Goal: Task Accomplishment & Management: Complete application form

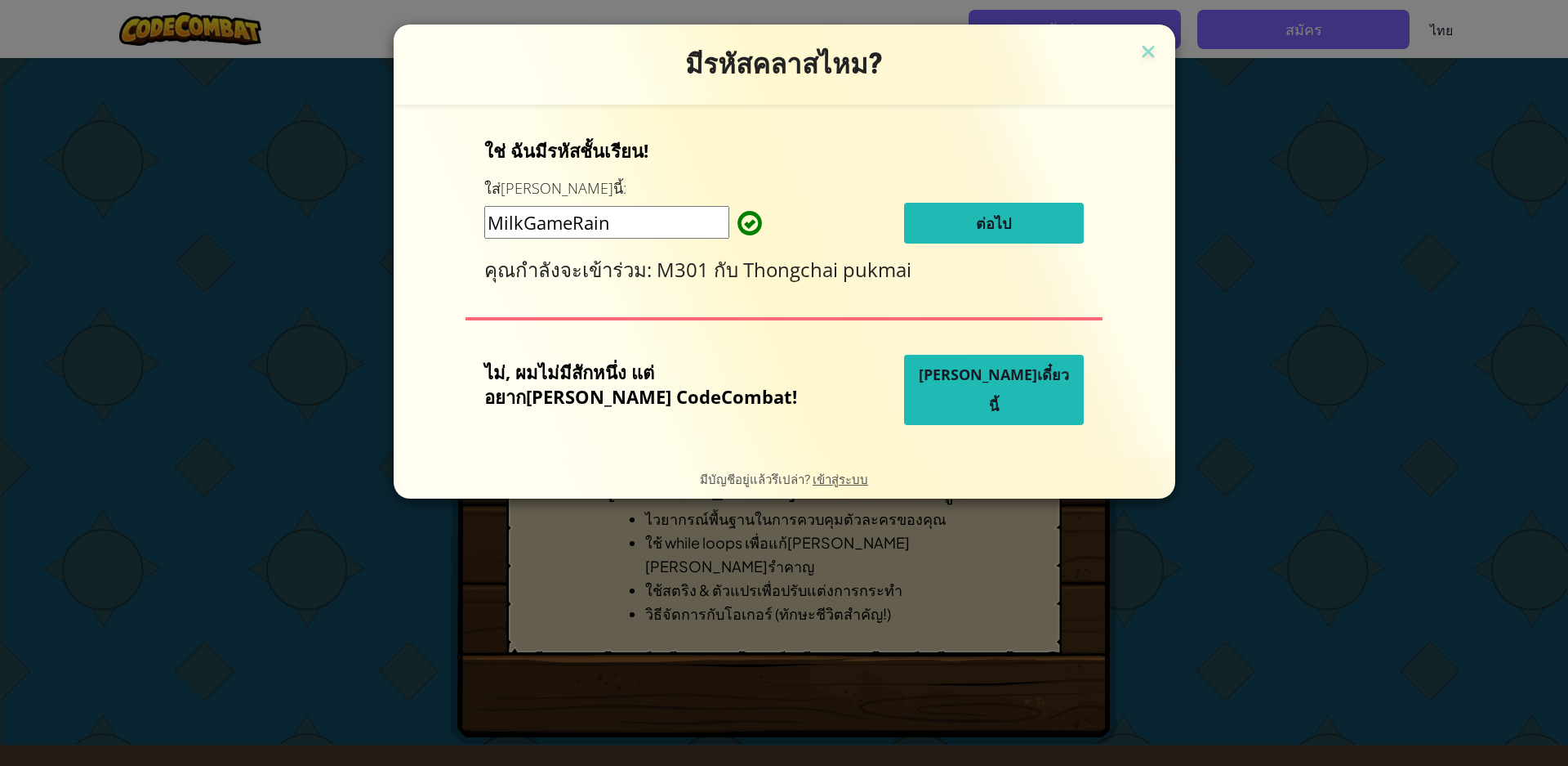
click at [956, 209] on button "ต่อไป" at bounding box center [994, 223] width 180 height 41
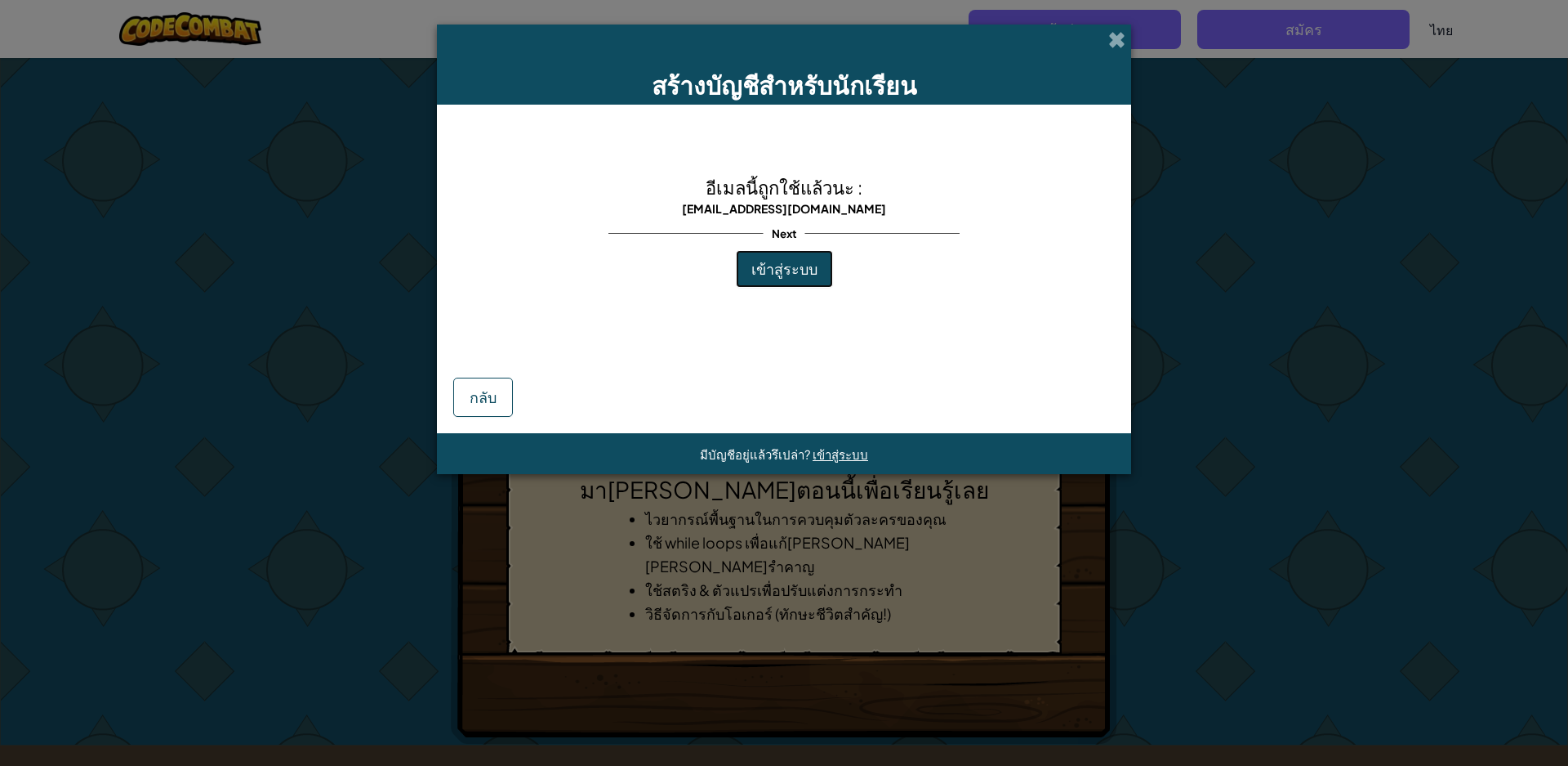
click at [787, 275] on span "เข้าสู่ระบบ" at bounding box center [785, 268] width 67 height 19
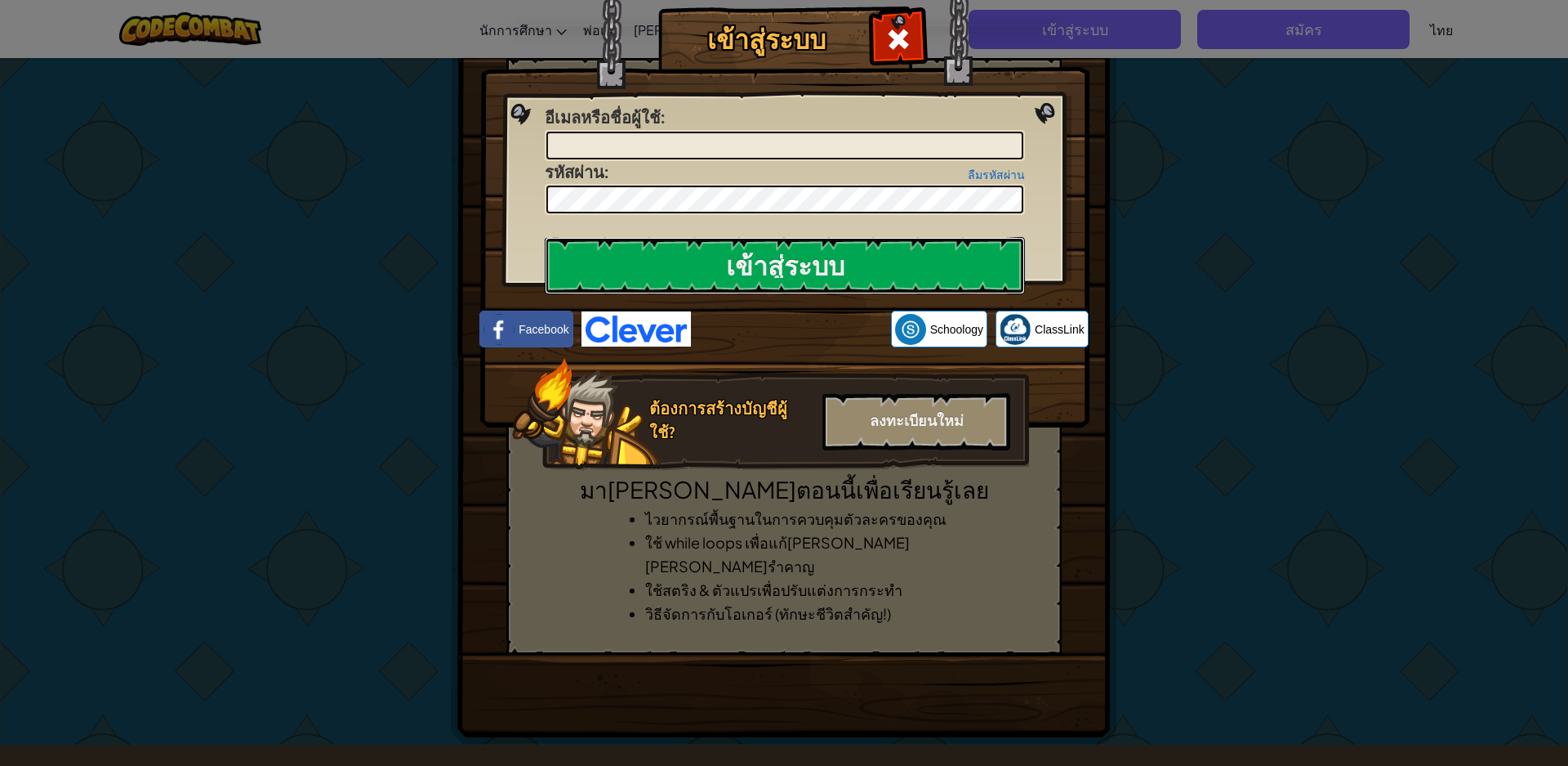
click at [787, 275] on input "เข้าสู่ระบบ" at bounding box center [785, 265] width 481 height 57
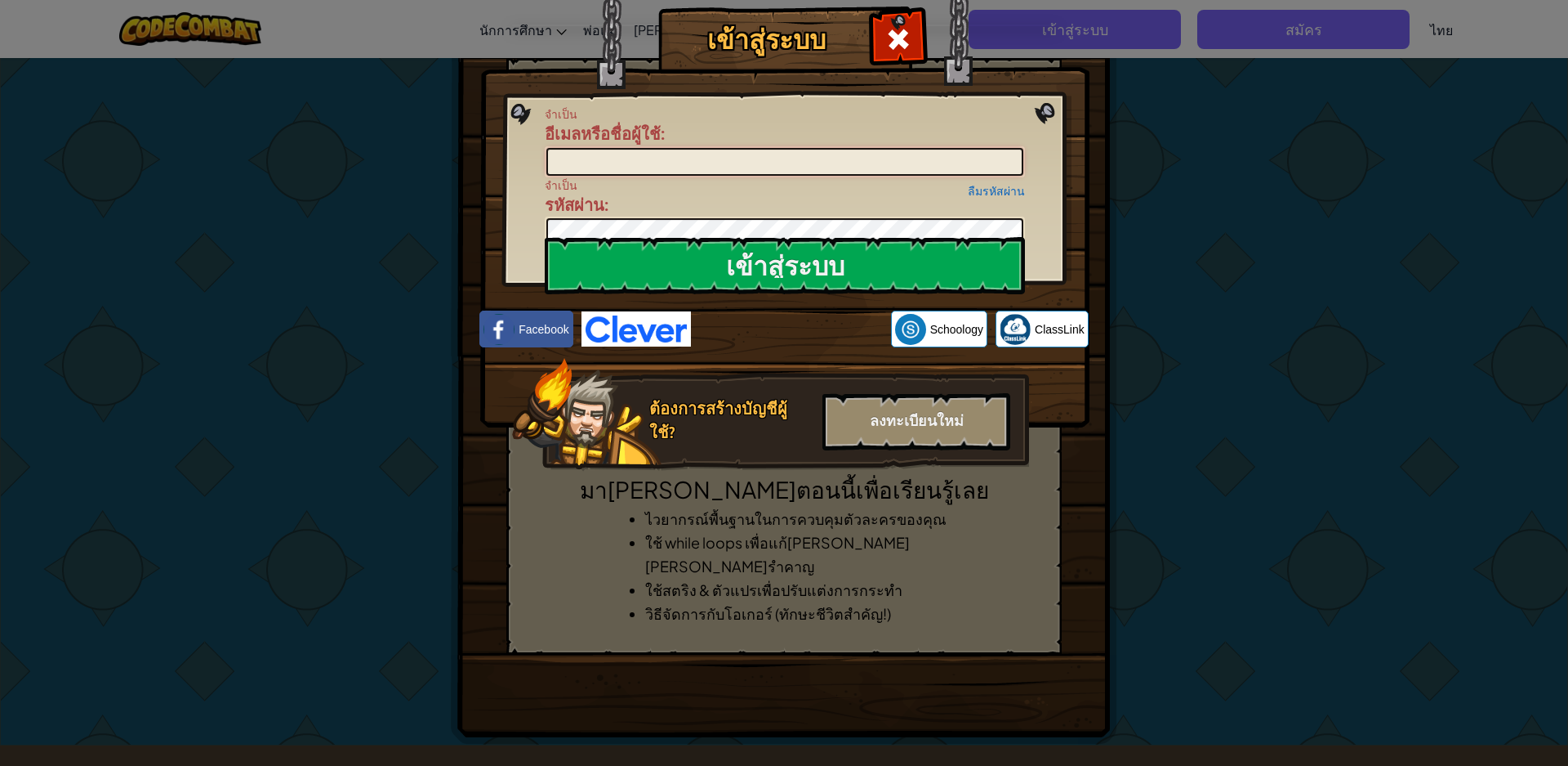
click at [834, 151] on input "อีเมลหรือชื่อผู้ใช้ :" at bounding box center [785, 161] width 477 height 27
